Goal: Find specific page/section: Find specific page/section

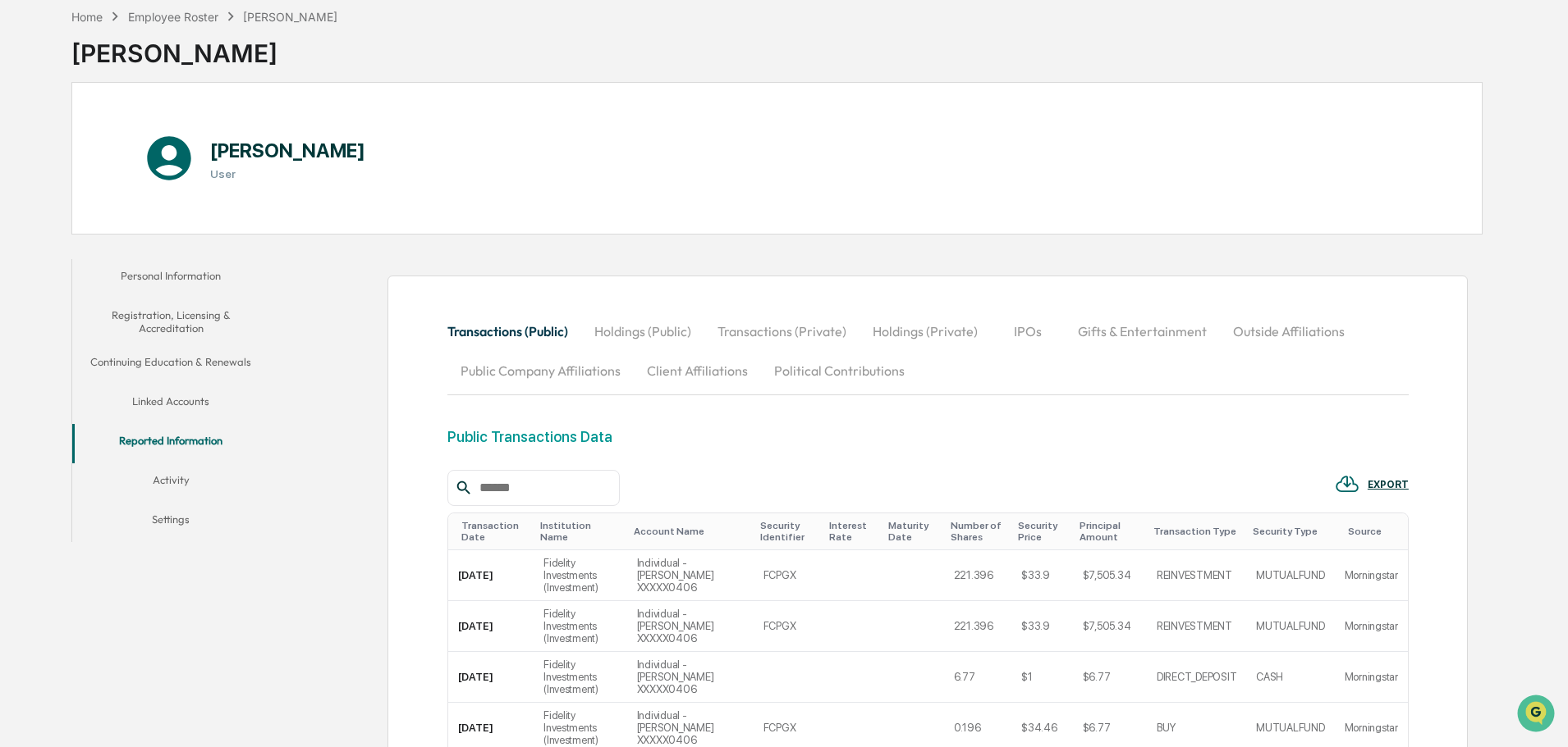
click at [650, 330] on button "Holdings (Public)" at bounding box center [643, 331] width 123 height 39
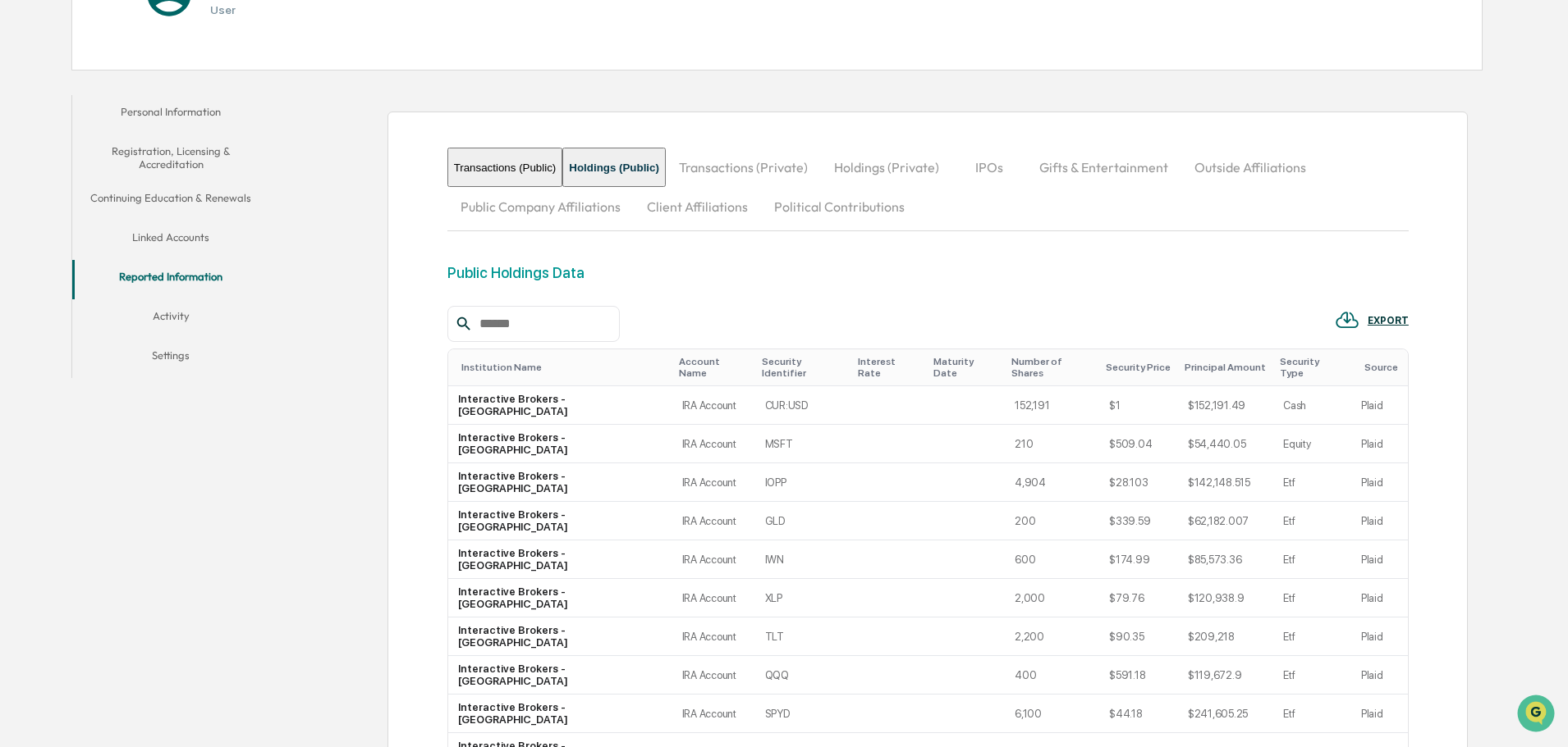
scroll to position [324, 0]
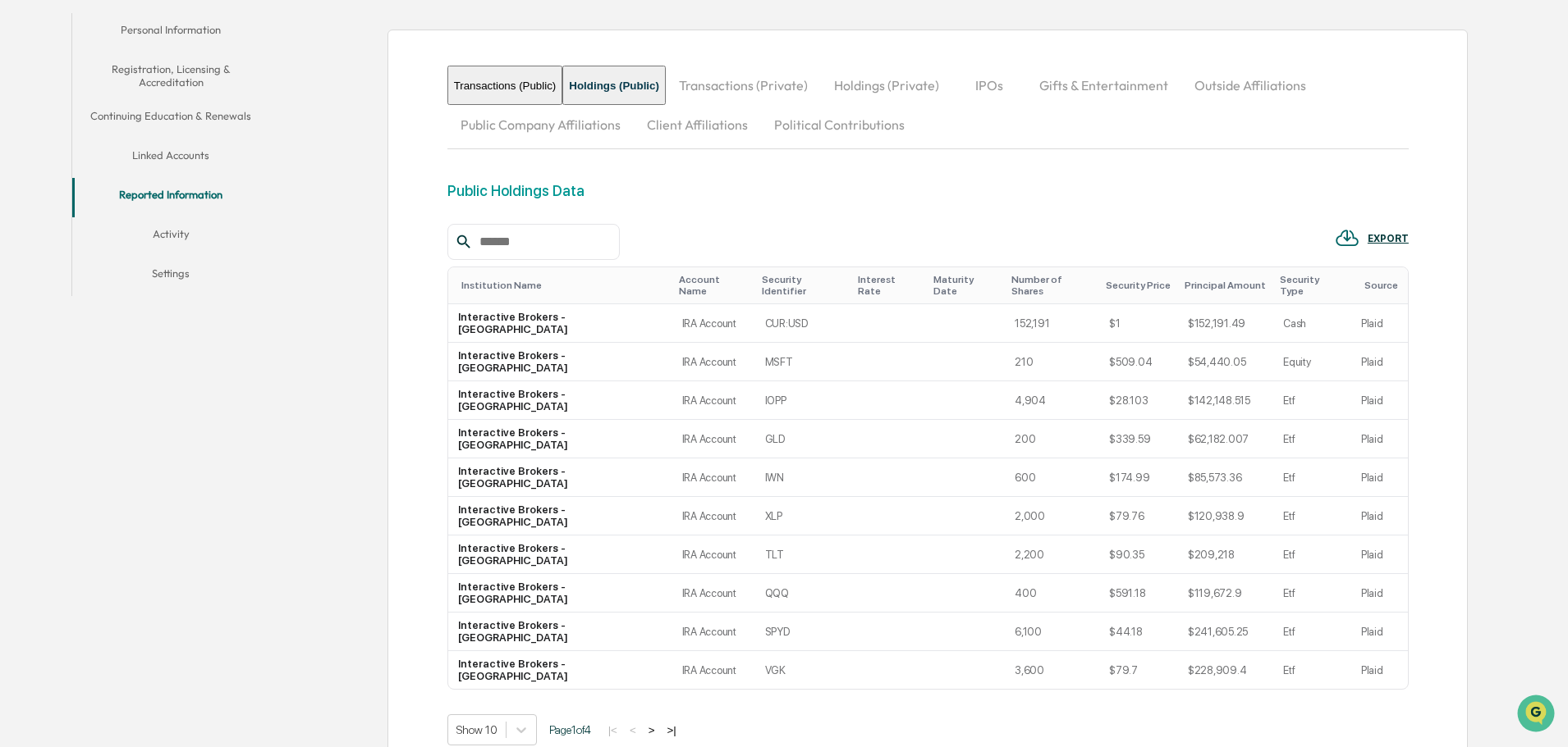
click at [929, 80] on button "Holdings (Private)" at bounding box center [887, 85] width 131 height 39
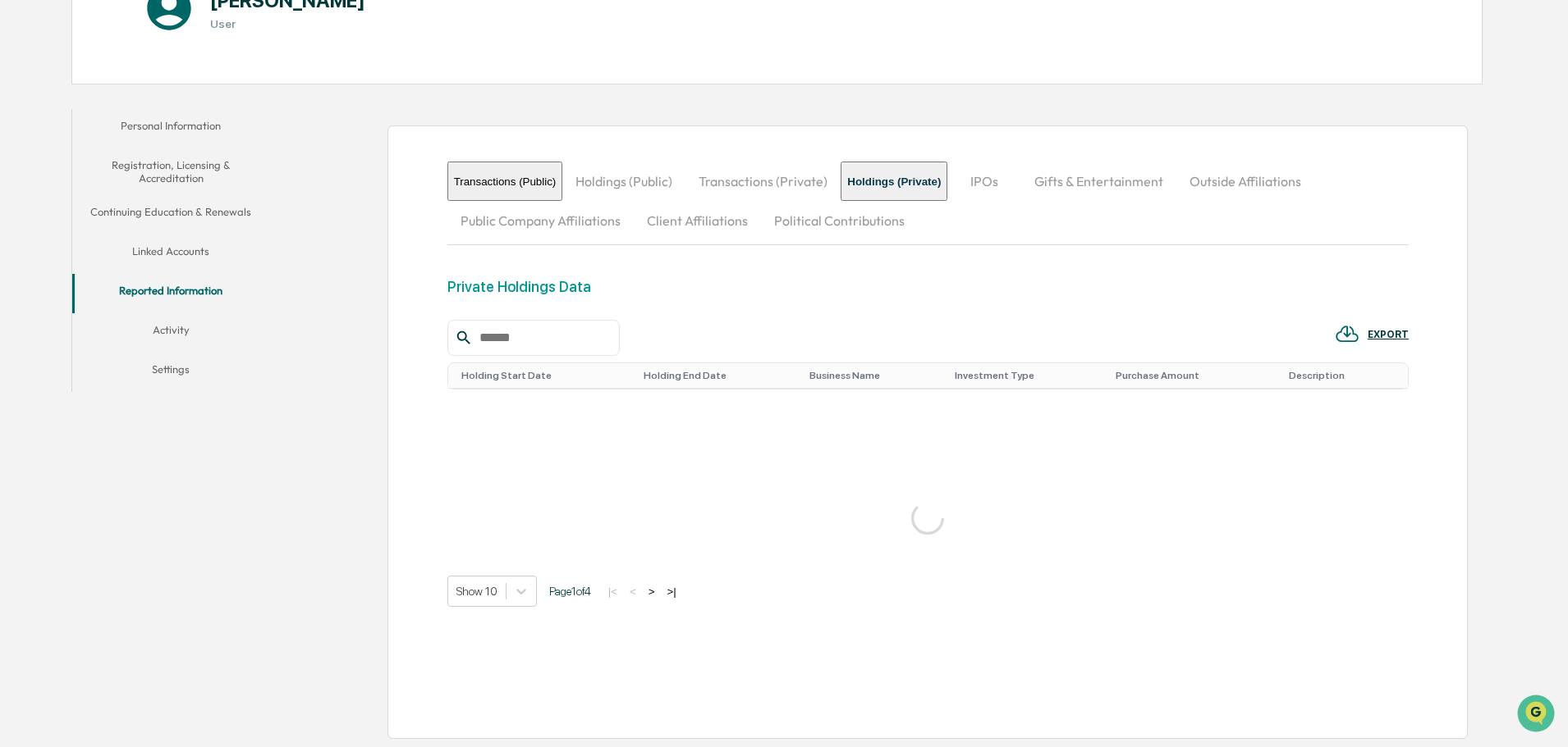
scroll to position [264, 0]
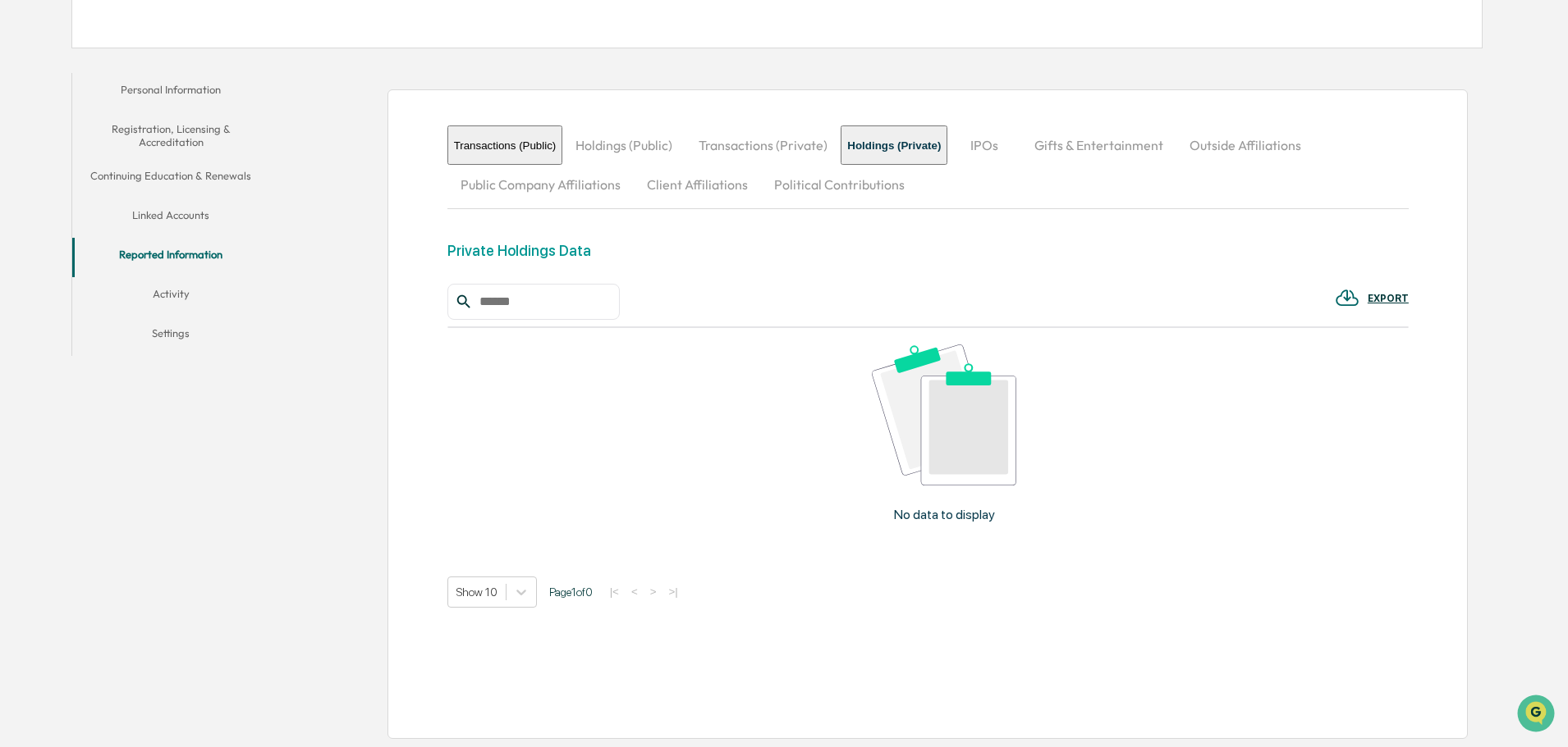
click at [637, 149] on button "Holdings (Public)" at bounding box center [624, 144] width 123 height 39
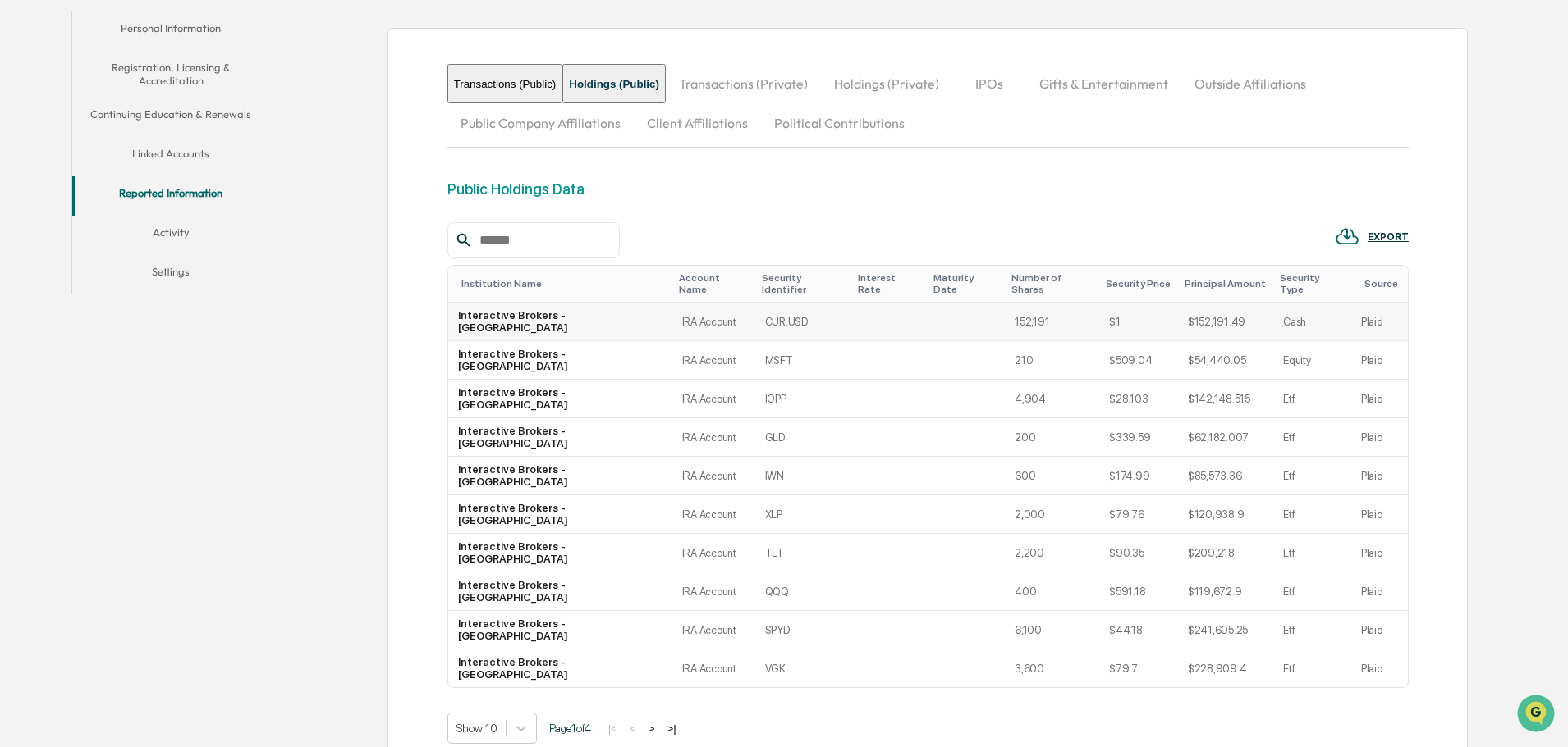
scroll to position [328, 0]
click at [660, 720] on button ">" at bounding box center [652, 726] width 17 height 14
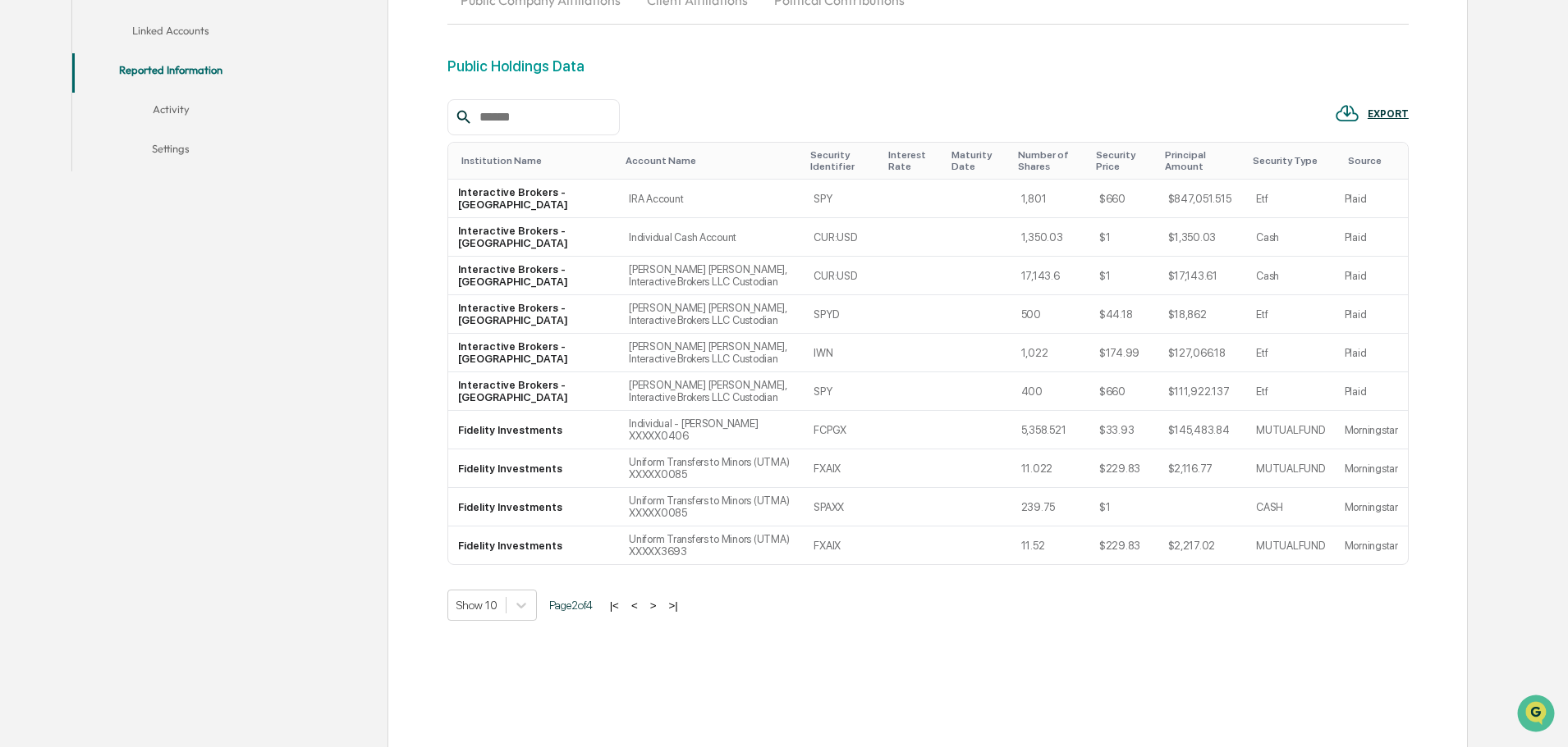
scroll to position [450, 0]
click at [662, 597] on button ">" at bounding box center [654, 604] width 17 height 14
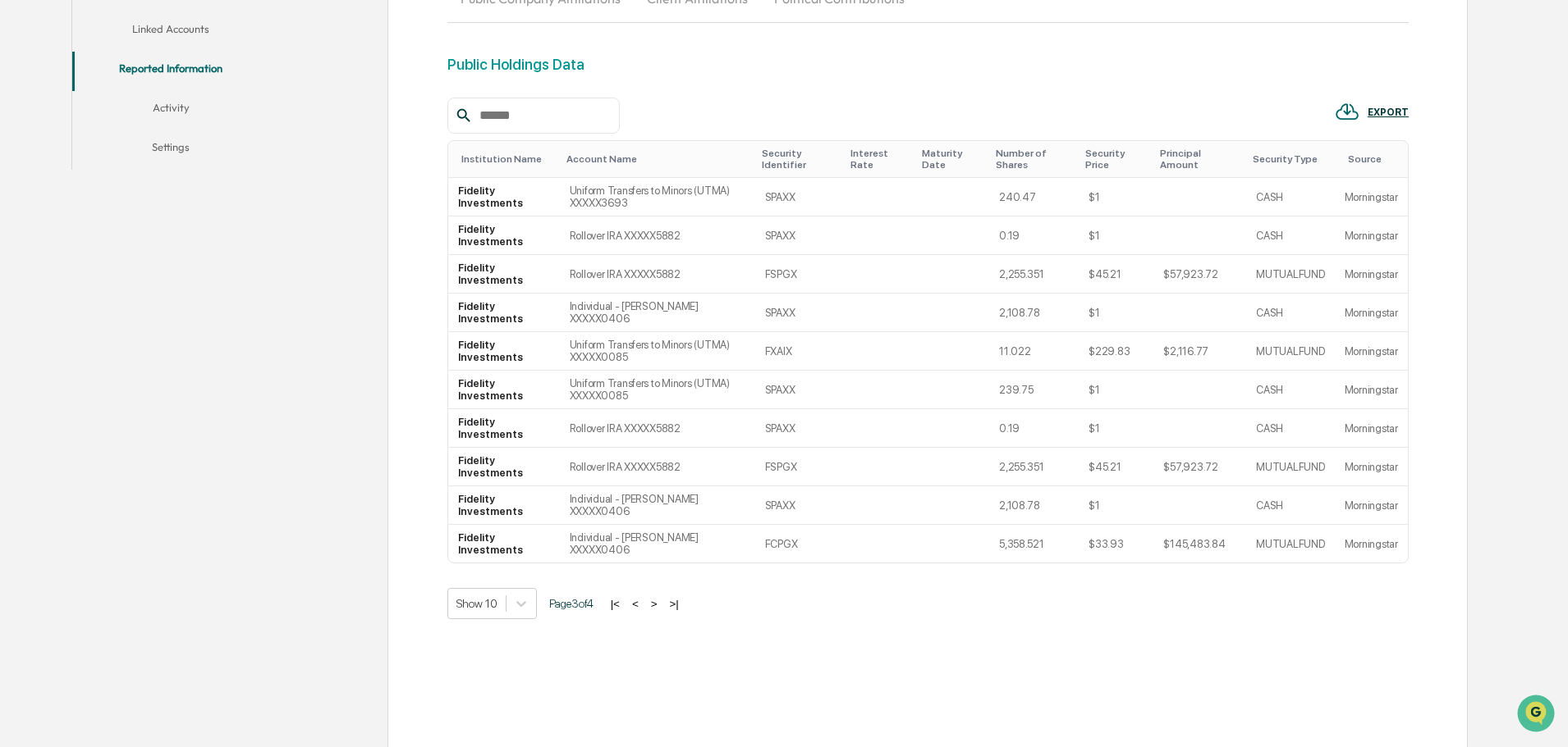
click at [660, 606] on button ">" at bounding box center [655, 604] width 17 height 14
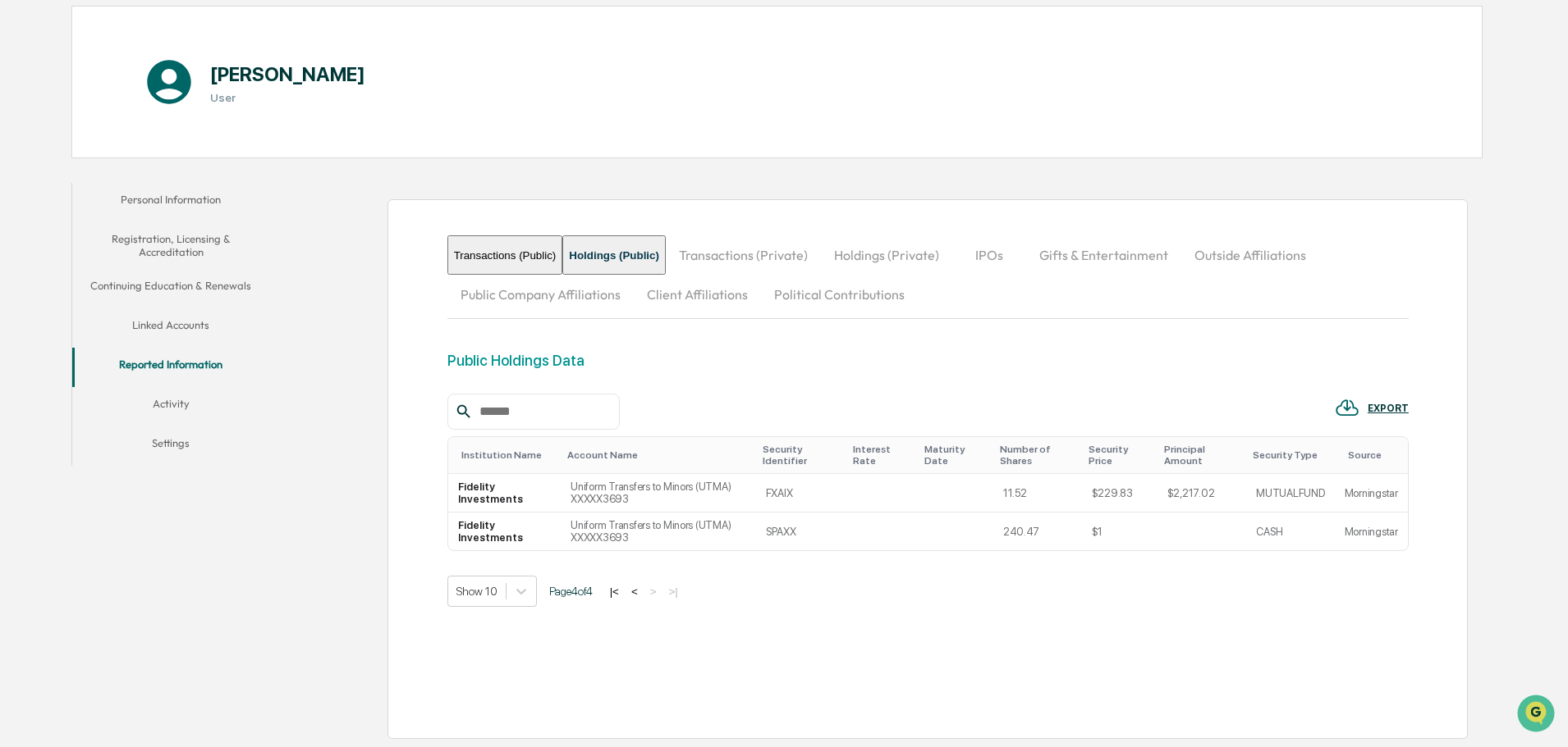
click at [643, 590] on button "<" at bounding box center [635, 592] width 17 height 14
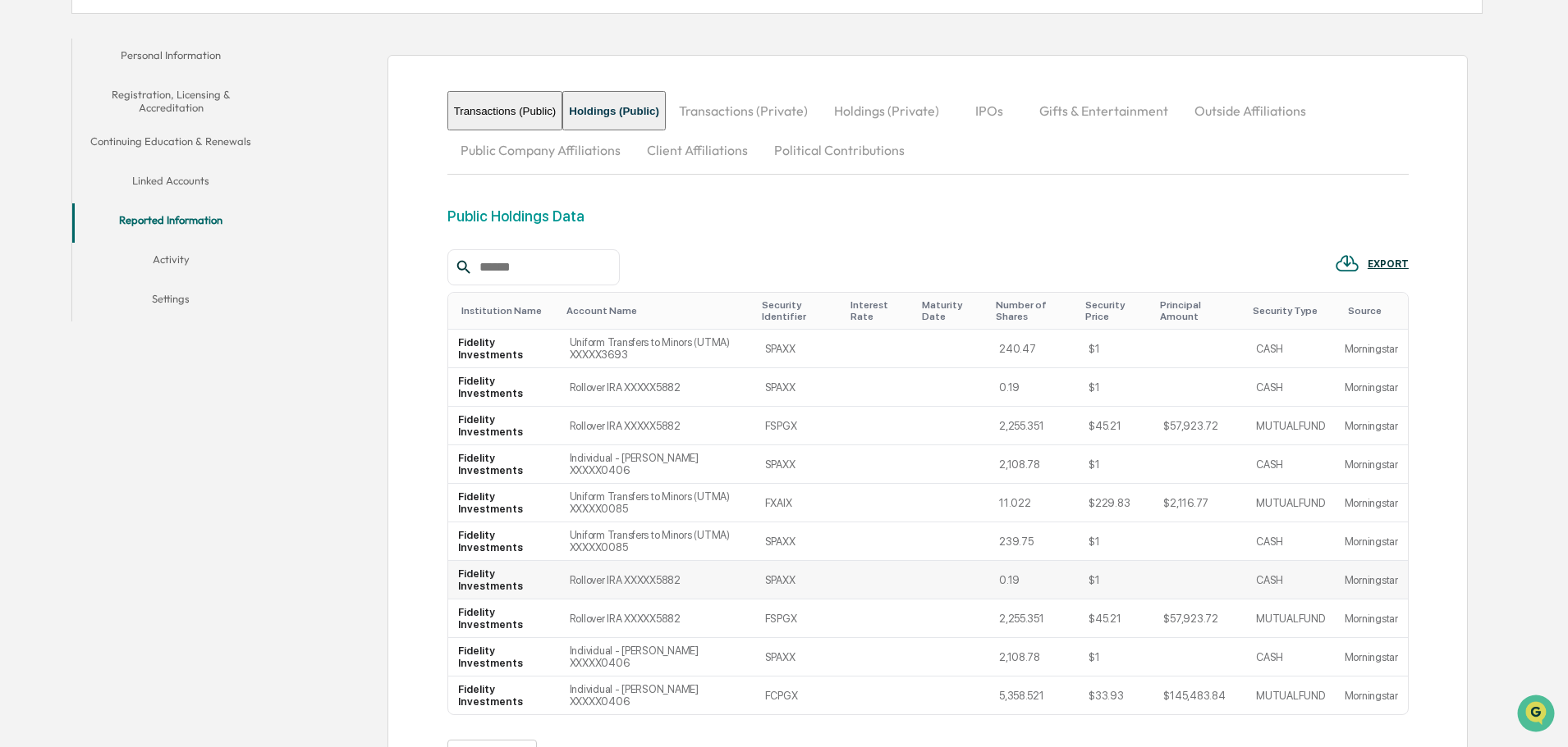
scroll to position [318, 0]
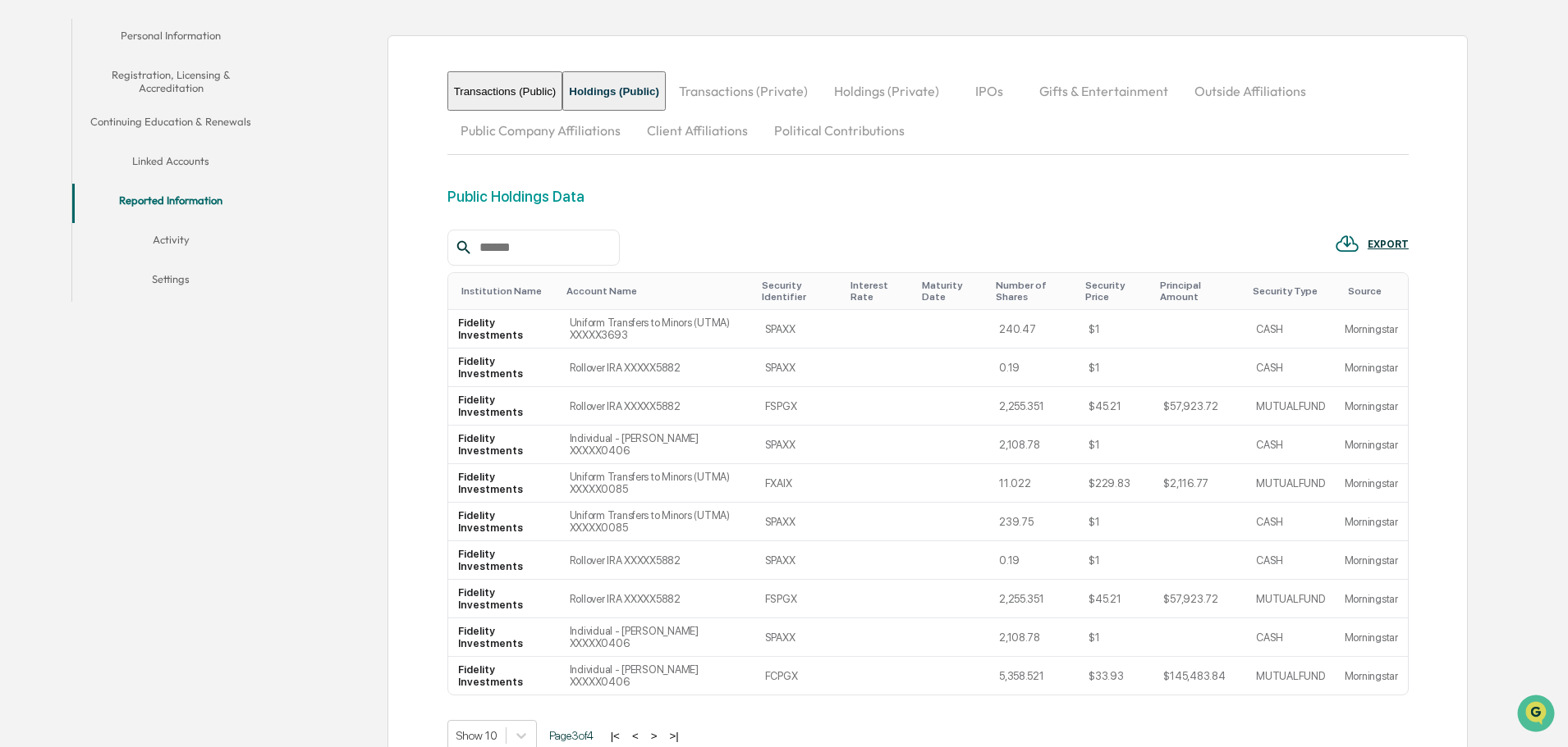
click at [644, 736] on button "<" at bounding box center [635, 736] width 17 height 14
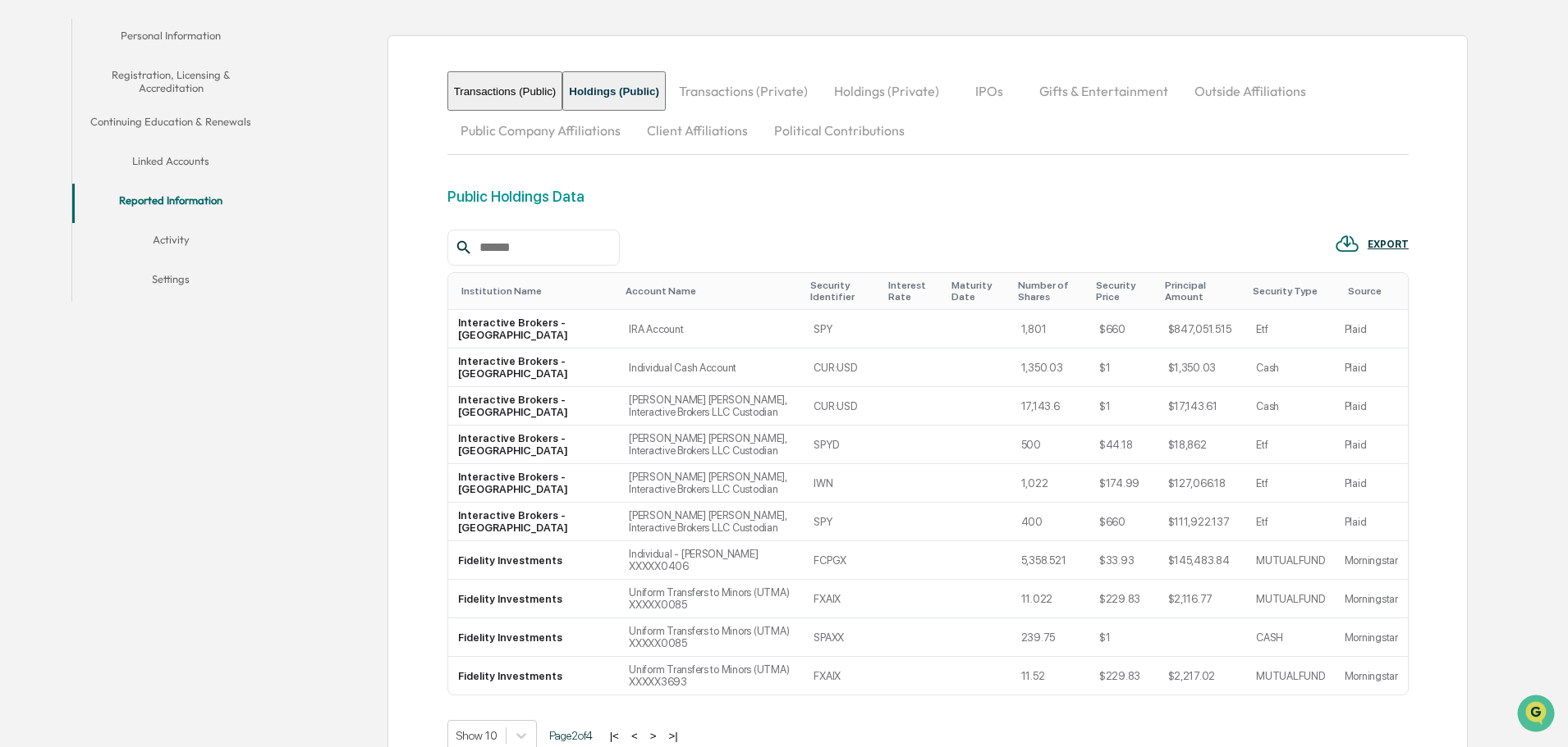
click at [640, 730] on button "<" at bounding box center [635, 736] width 17 height 14
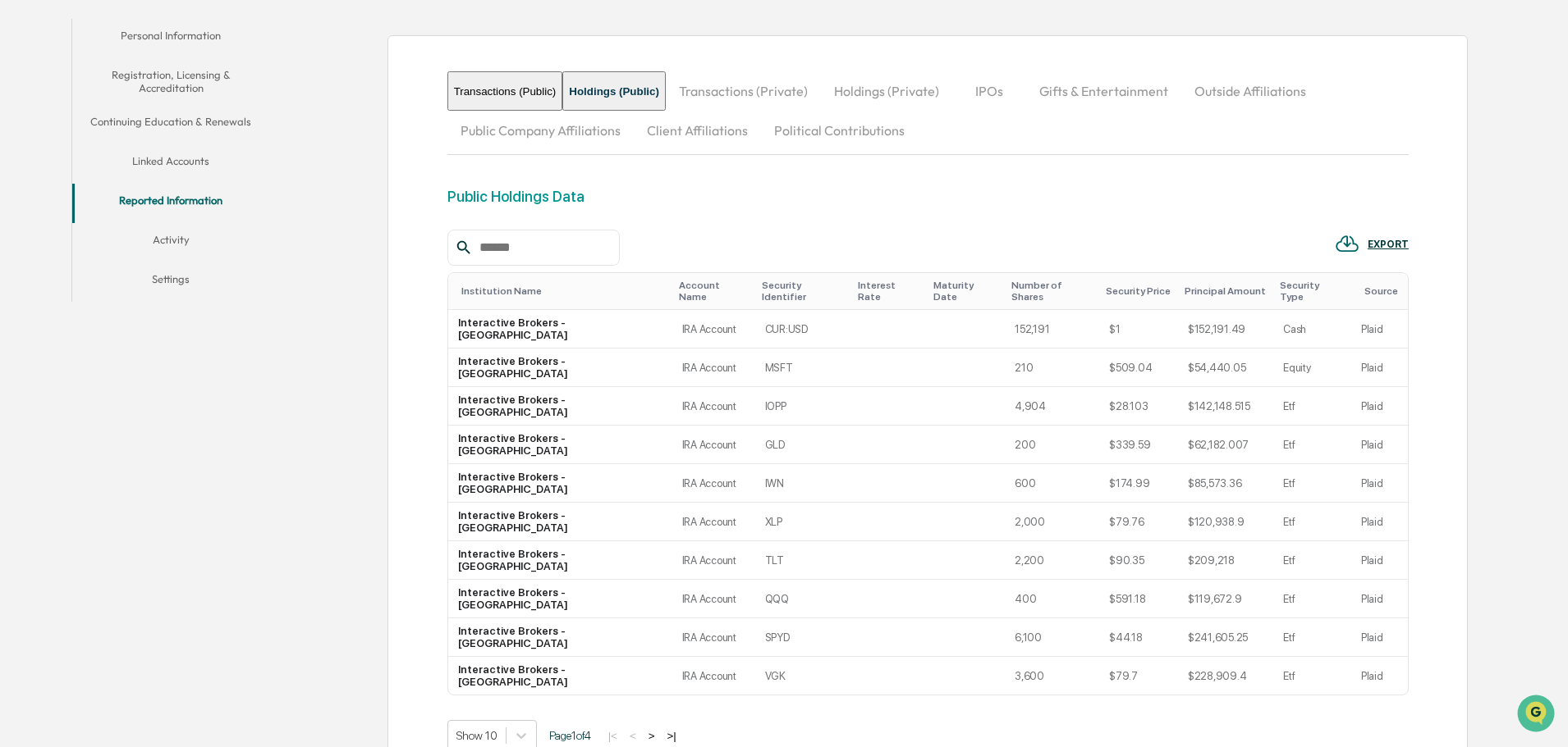
click at [525, 88] on button "Transactions (Public)" at bounding box center [505, 90] width 116 height 39
